Goal: Task Accomplishment & Management: Use online tool/utility

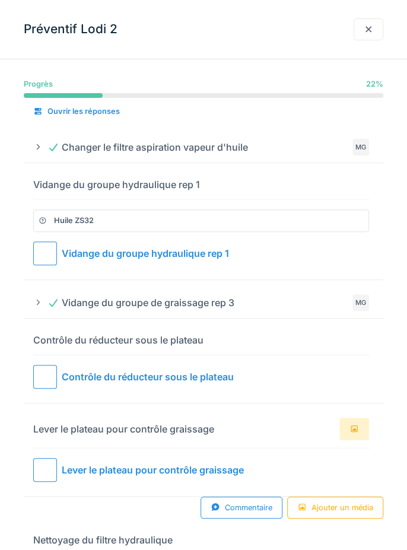
scroll to position [101, 0]
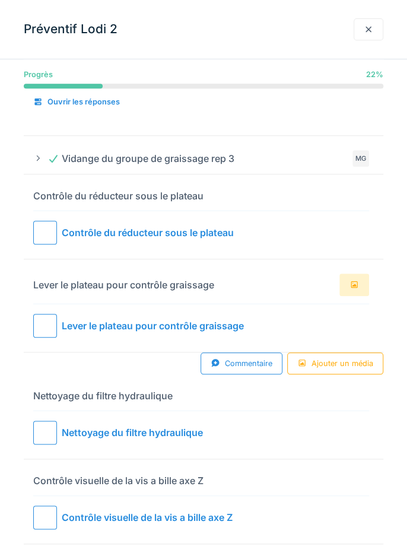
click at [52, 235] on div at bounding box center [45, 233] width 24 height 24
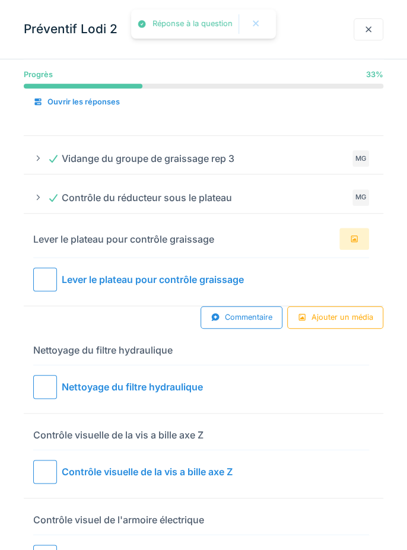
click at [46, 278] on div at bounding box center [45, 280] width 24 height 24
click at [234, 317] on div "Commentaire" at bounding box center [242, 317] width 82 height 22
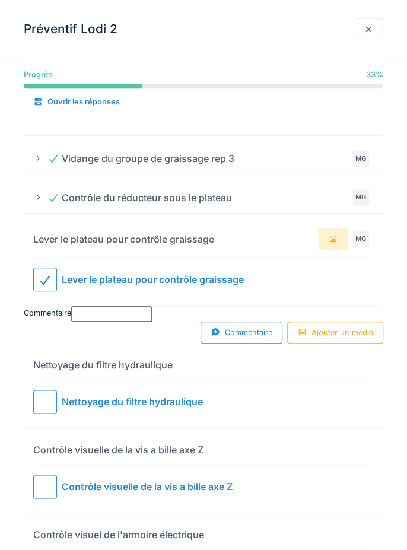
click at [141, 321] on input "Commentaire" at bounding box center [111, 313] width 81 height 15
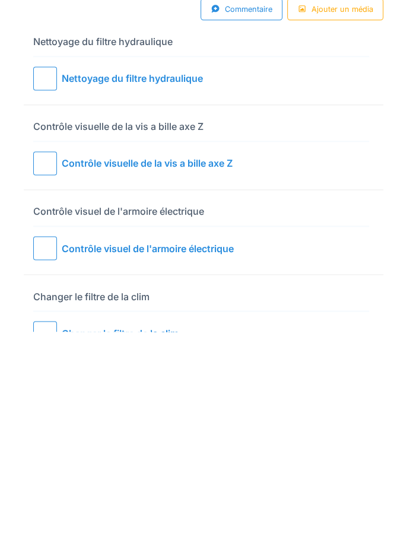
scroll to position [256, 0]
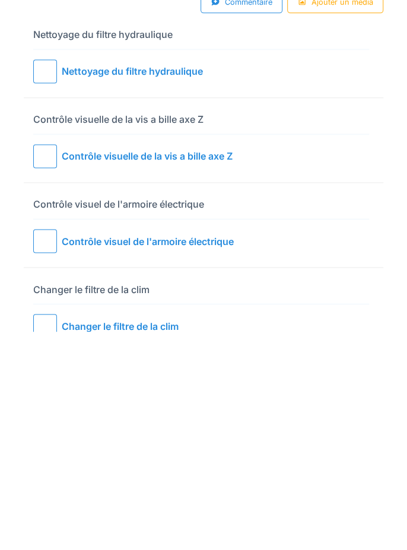
type input "**********"
click at [50, 386] on div at bounding box center [45, 375] width 24 height 24
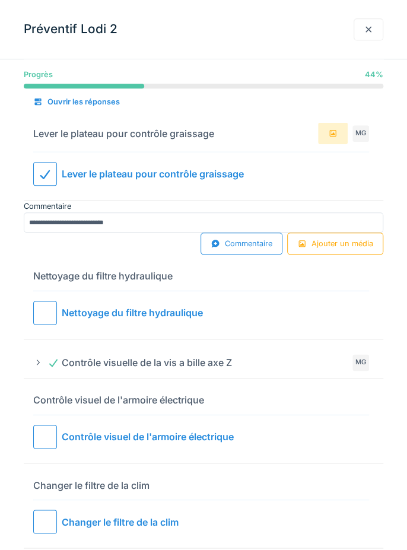
scroll to position [224, 0]
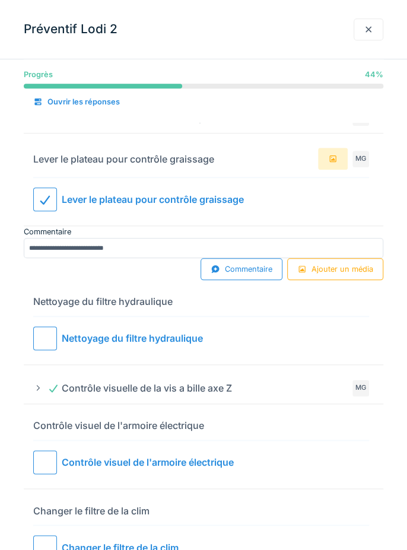
click at [55, 473] on div at bounding box center [45, 462] width 24 height 24
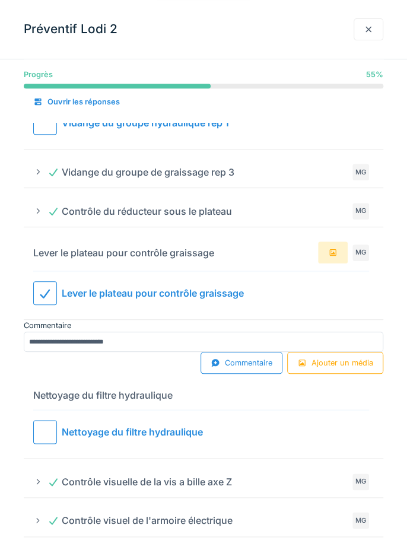
scroll to position [180, 0]
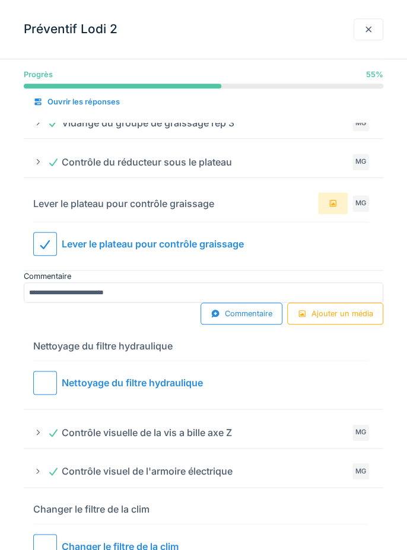
click at [40, 386] on div at bounding box center [45, 383] width 24 height 24
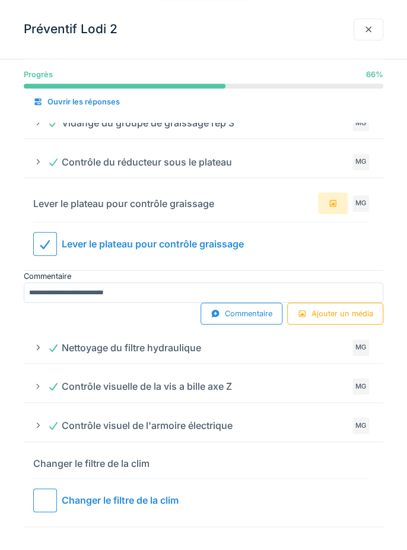
scroll to position [135, 0]
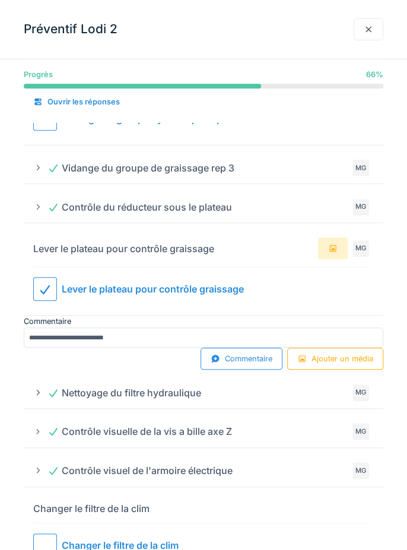
click at [53, 550] on div at bounding box center [45, 545] width 24 height 24
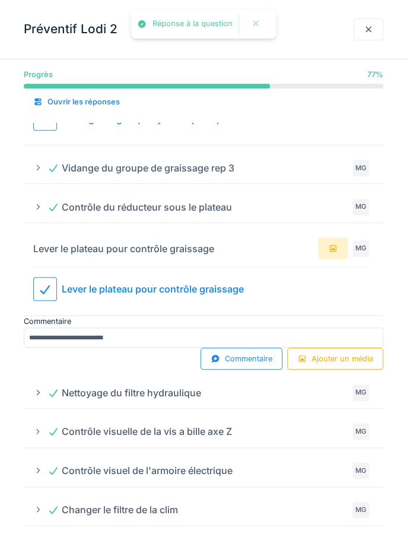
scroll to position [89, 0]
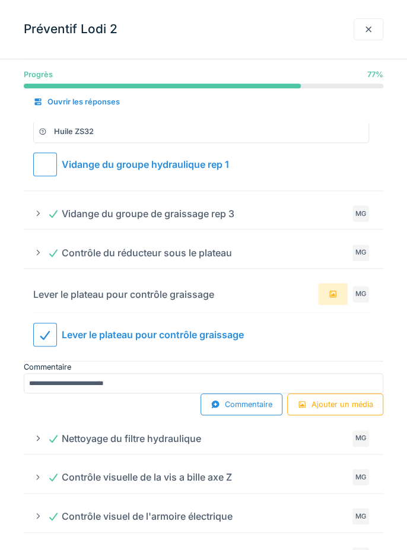
click at [64, 164] on div "Vidange du groupe hydraulique rep 1" at bounding box center [145, 164] width 167 height 14
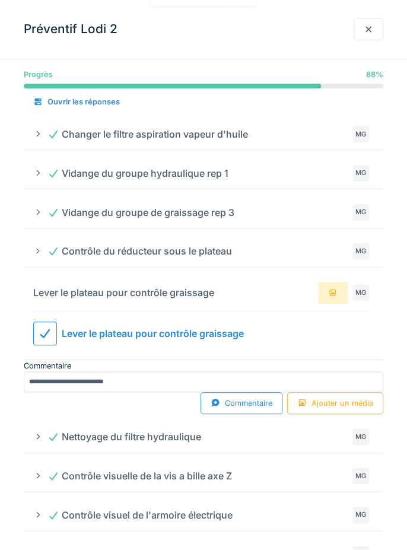
scroll to position [0, 0]
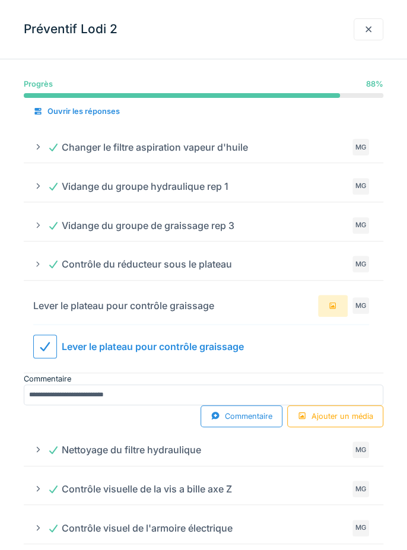
click at [375, 27] on div at bounding box center [369, 29] width 30 height 22
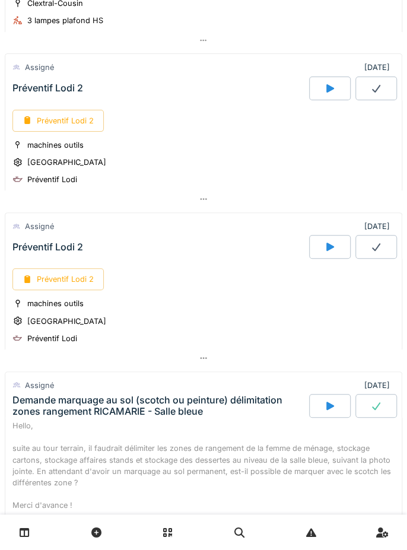
click at [71, 118] on div "Préventif Lodi 2" at bounding box center [57, 121] width 91 height 22
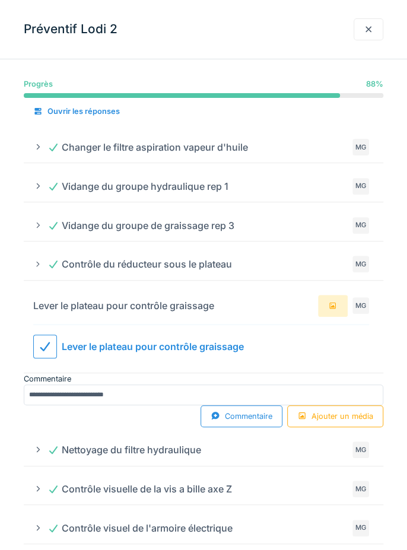
scroll to position [13, 0]
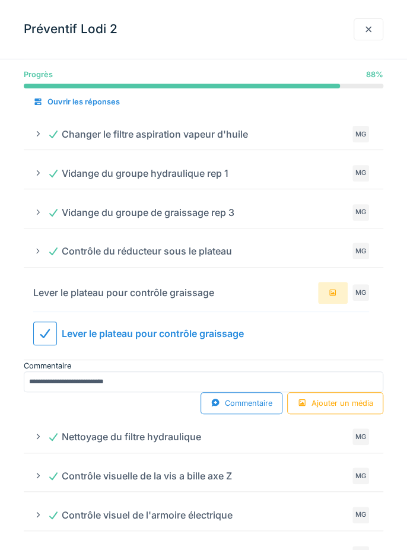
click at [357, 409] on div "Ajouter un média" at bounding box center [335, 403] width 96 height 22
click at [351, 409] on div "Ajouter un média" at bounding box center [335, 403] width 96 height 22
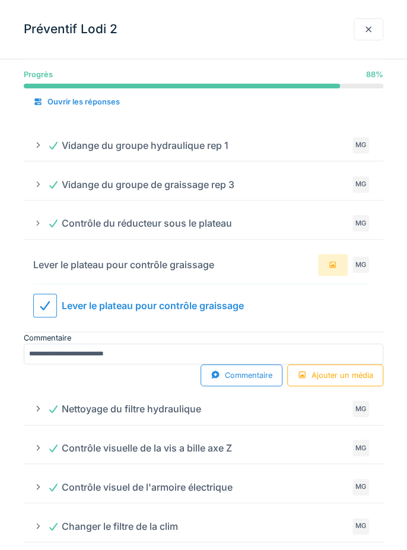
scroll to position [53, 0]
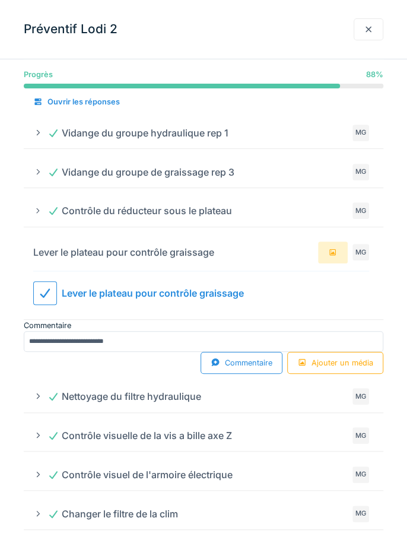
click at [341, 391] on summary "Nettoyage du filtre hydraulique MG" at bounding box center [203, 397] width 350 height 22
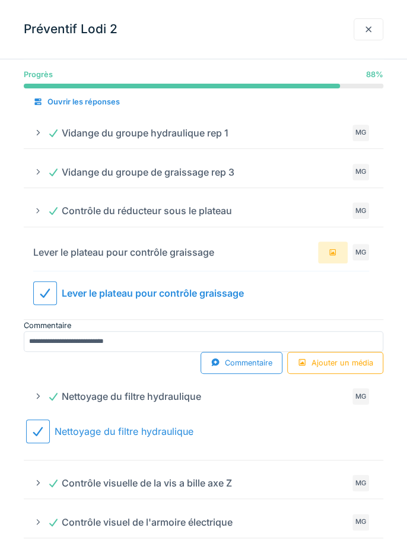
click at [350, 366] on div "Ajouter un média" at bounding box center [335, 363] width 96 height 22
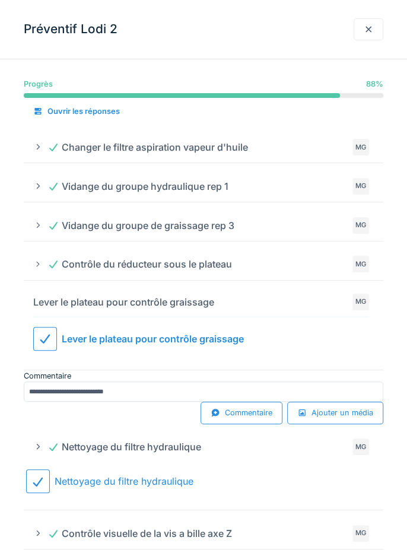
scroll to position [58, 0]
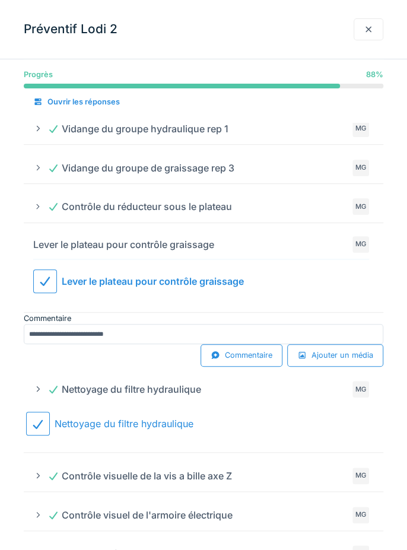
click at [38, 393] on icon at bounding box center [37, 389] width 9 height 8
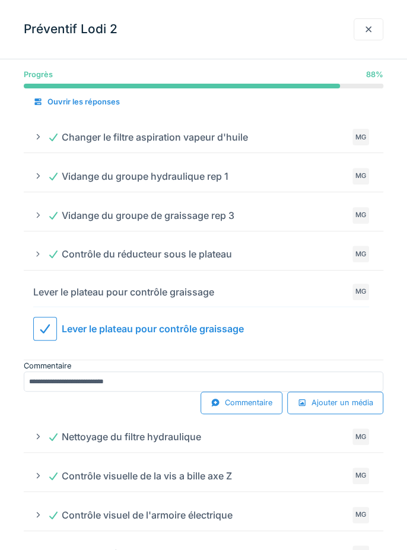
click at [44, 335] on div at bounding box center [45, 329] width 24 height 24
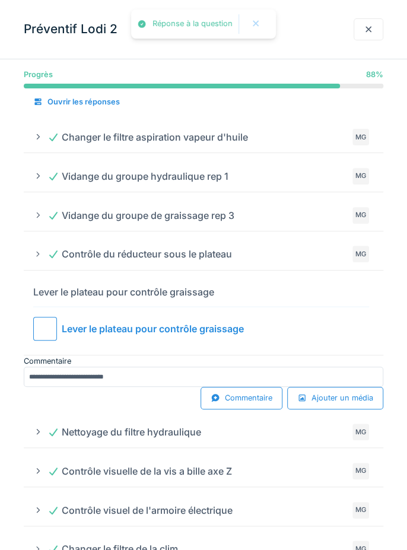
scroll to position [5, 0]
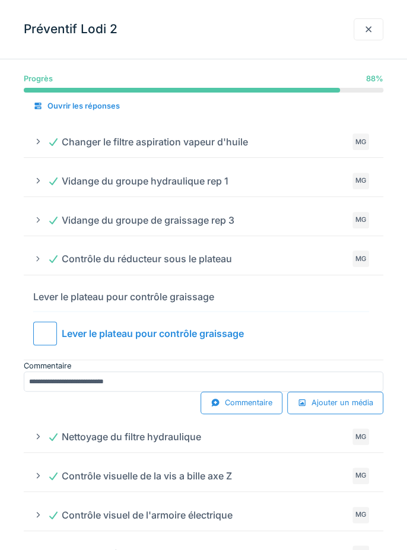
click at [49, 336] on div at bounding box center [45, 334] width 24 height 24
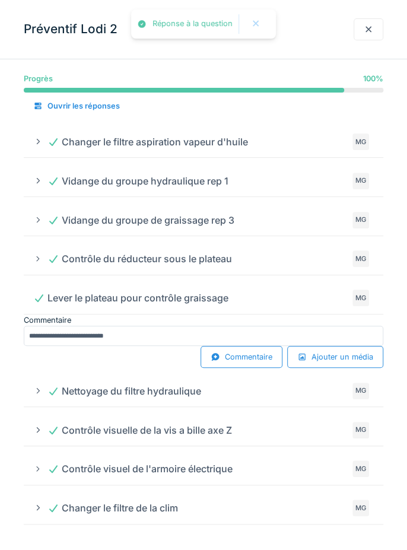
scroll to position [0, 0]
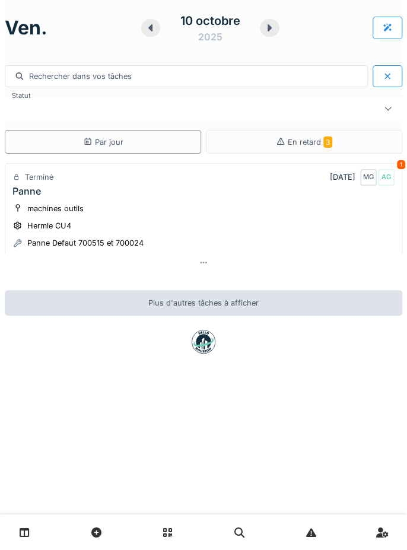
click at [334, 134] on div "En retard 3" at bounding box center [304, 142] width 196 height 24
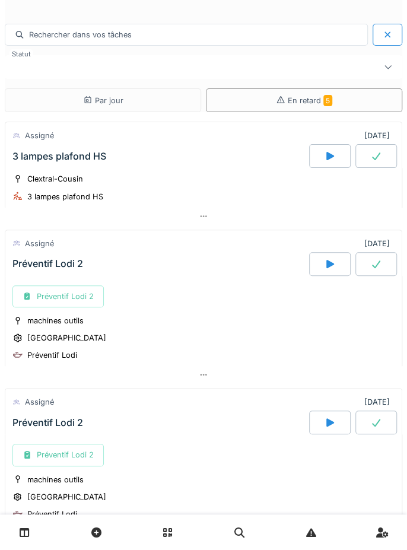
click at [383, 262] on div at bounding box center [376, 264] width 42 height 24
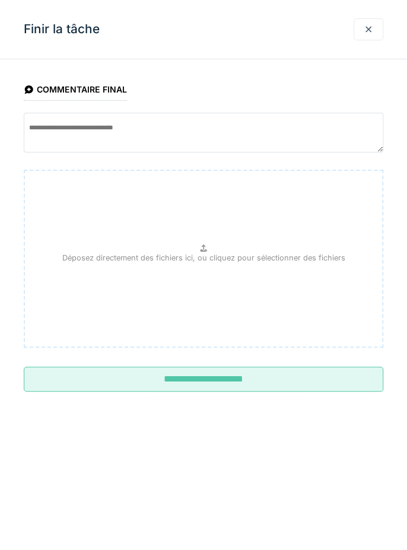
scroll to position [180, 0]
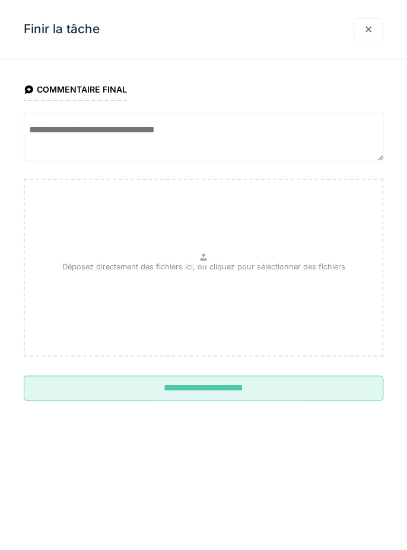
click at [220, 131] on textarea at bounding box center [204, 137] width 360 height 49
type textarea "**********"
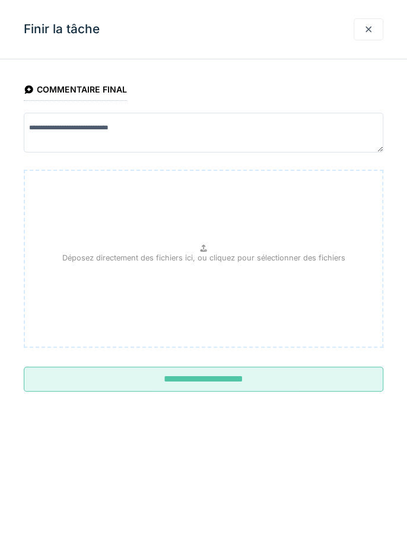
click at [315, 385] on input "**********" at bounding box center [204, 379] width 360 height 25
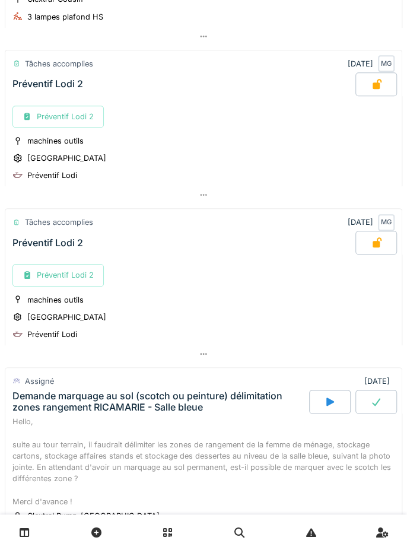
click at [230, 214] on div "Tâches accomplies 09/10/2025 MG" at bounding box center [203, 222] width 382 height 17
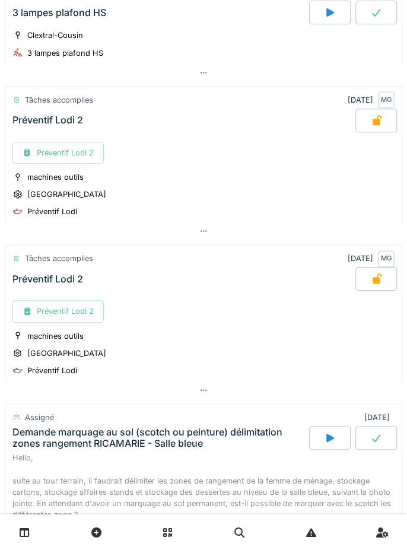
scroll to position [0, 0]
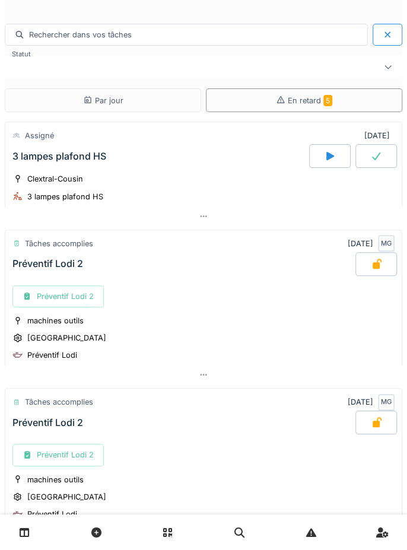
click at [394, 33] on div at bounding box center [388, 35] width 30 height 22
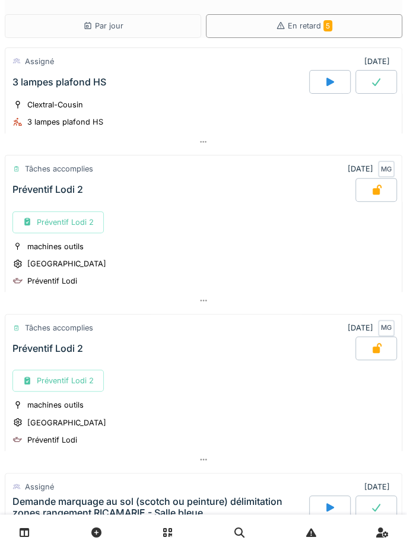
click at [27, 535] on icon at bounding box center [25, 533] width 10 height 10
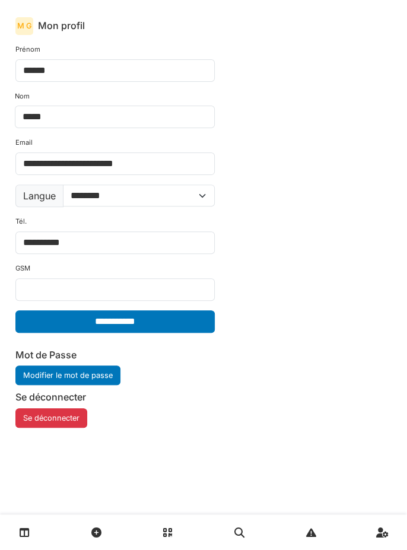
click at [68, 413] on button "Se déconnecter" at bounding box center [51, 418] width 72 height 20
